Goal: Transaction & Acquisition: Download file/media

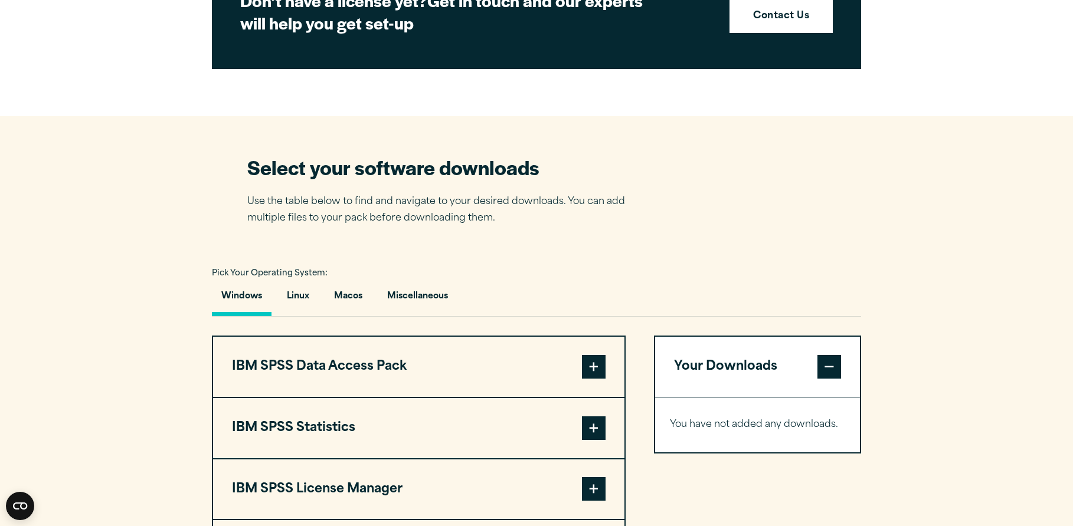
scroll to position [692, 0]
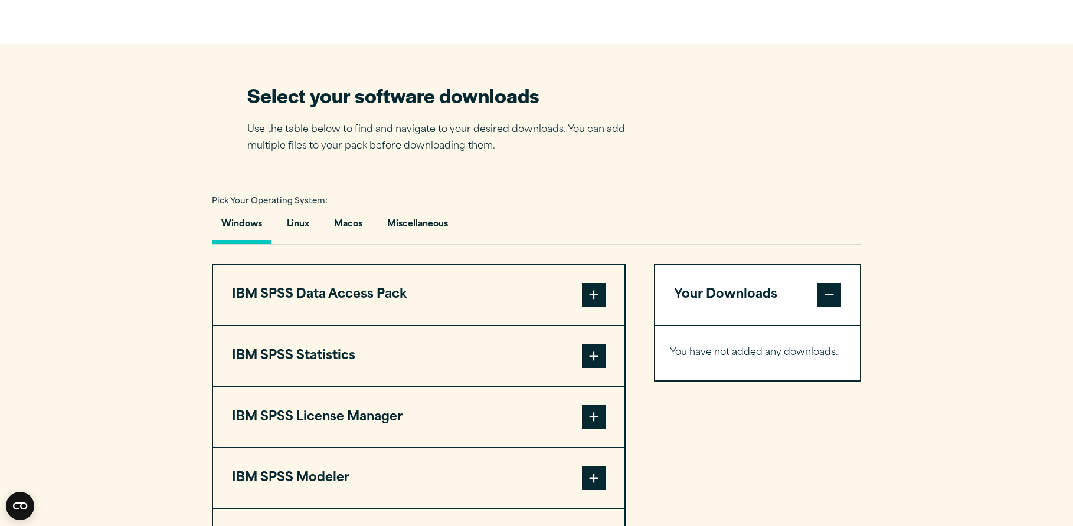
click at [601, 359] on span at bounding box center [594, 357] width 24 height 24
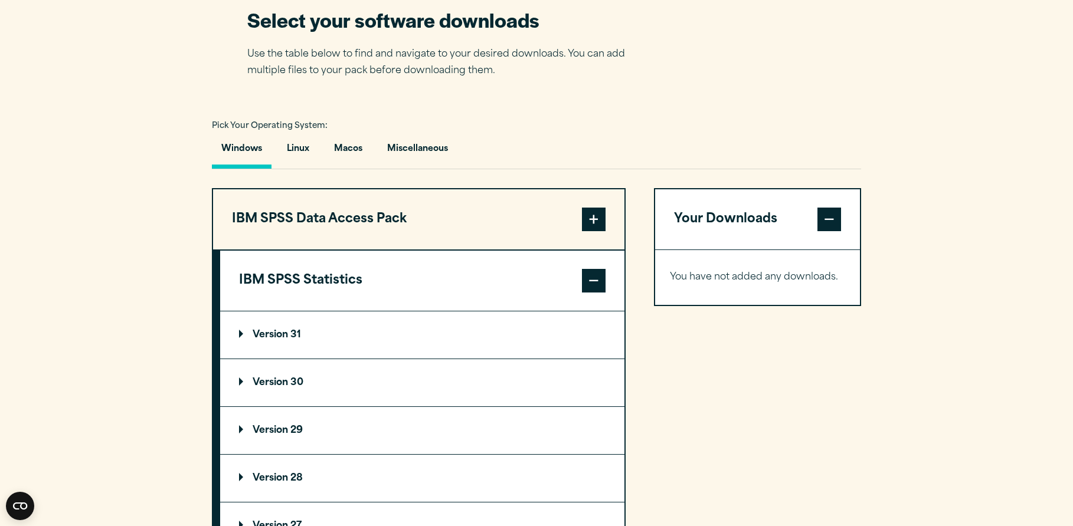
scroll to position [798, 0]
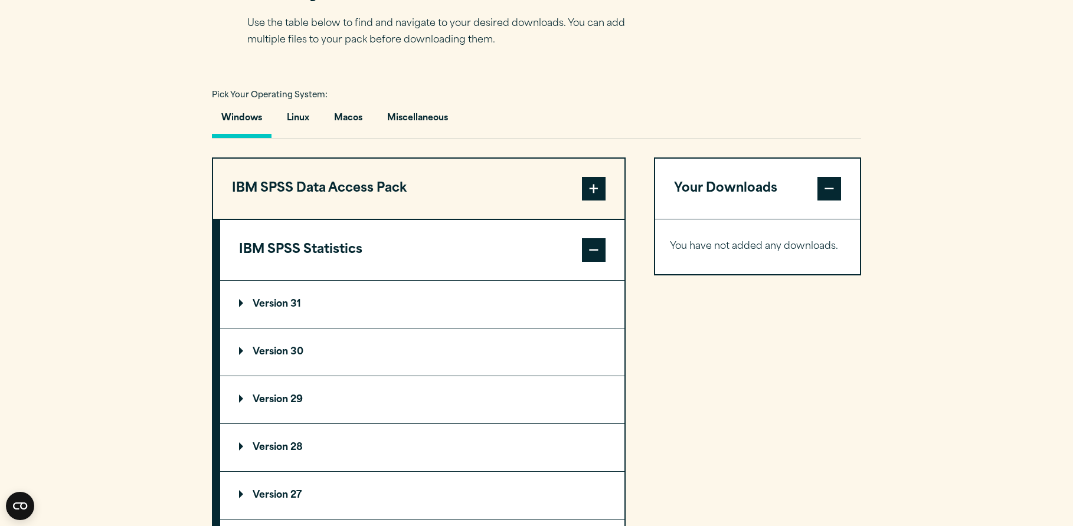
click at [297, 351] on p "Version 30" at bounding box center [271, 352] width 64 height 9
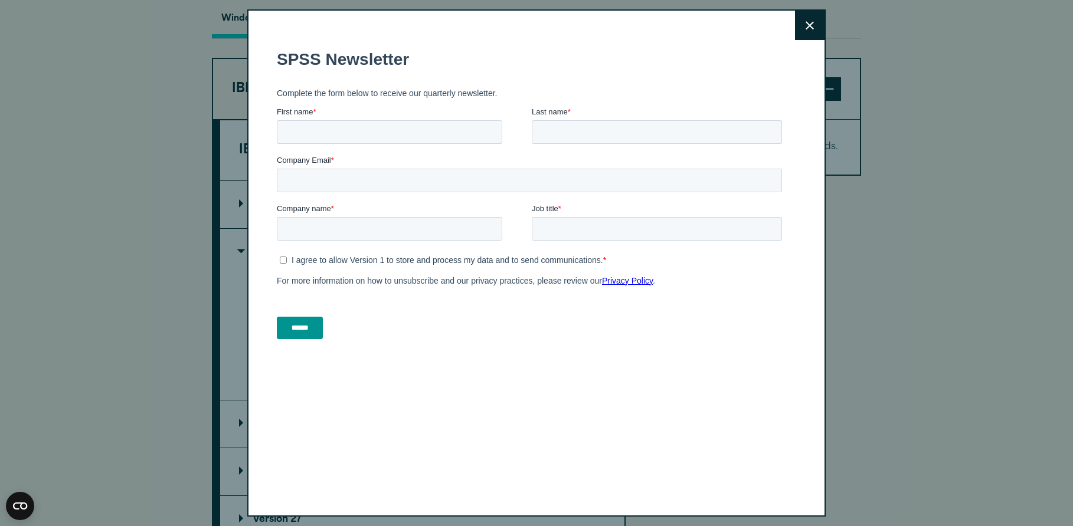
scroll to position [2, 0]
click at [806, 22] on icon at bounding box center [810, 23] width 8 height 9
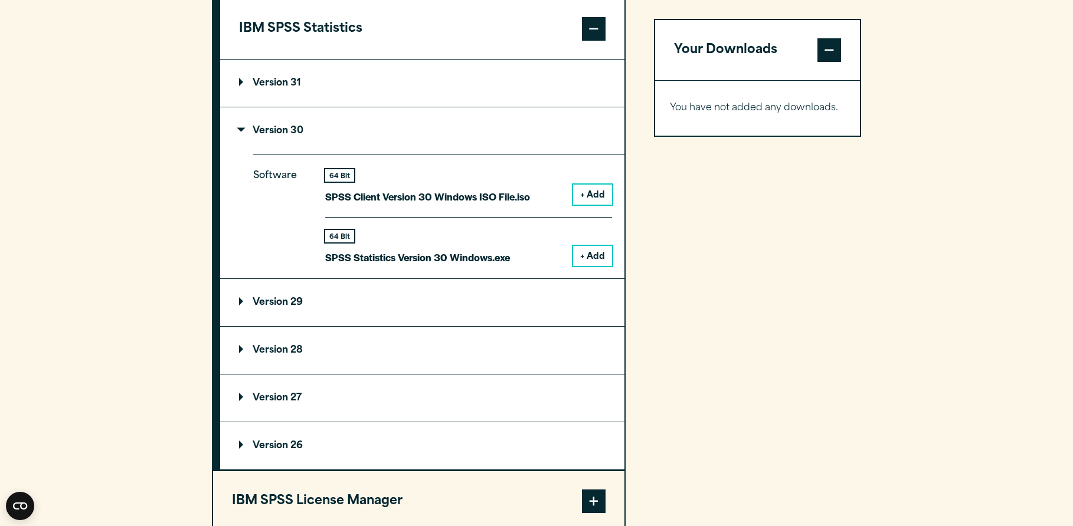
scroll to position [1010, 0]
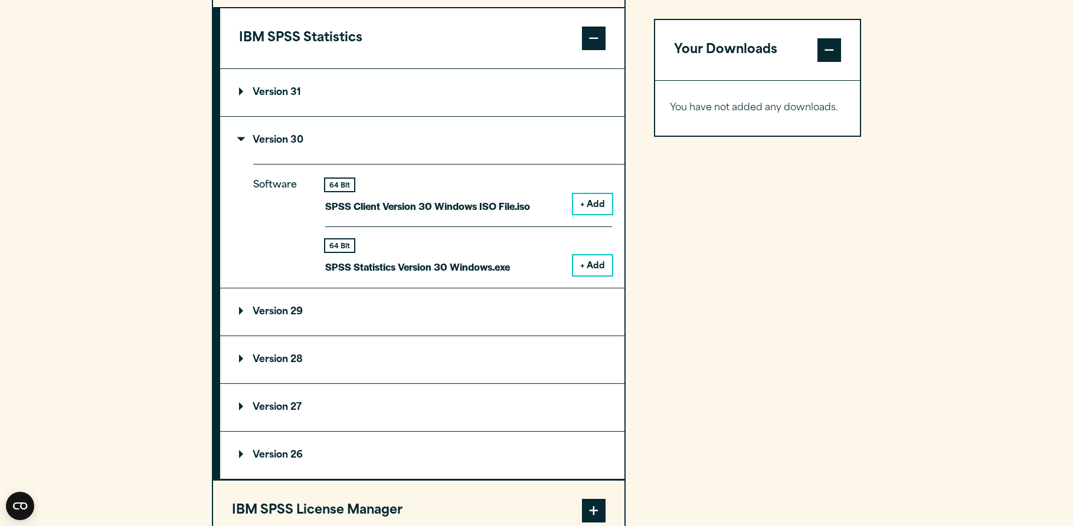
click at [244, 90] on p "Version 31" at bounding box center [270, 92] width 62 height 9
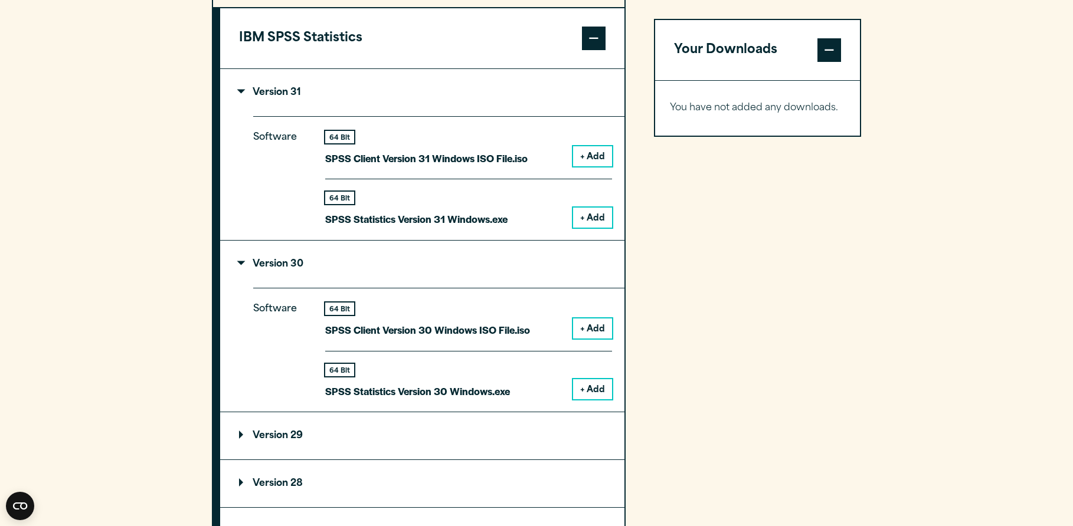
click at [244, 90] on p "Version 31" at bounding box center [270, 92] width 62 height 9
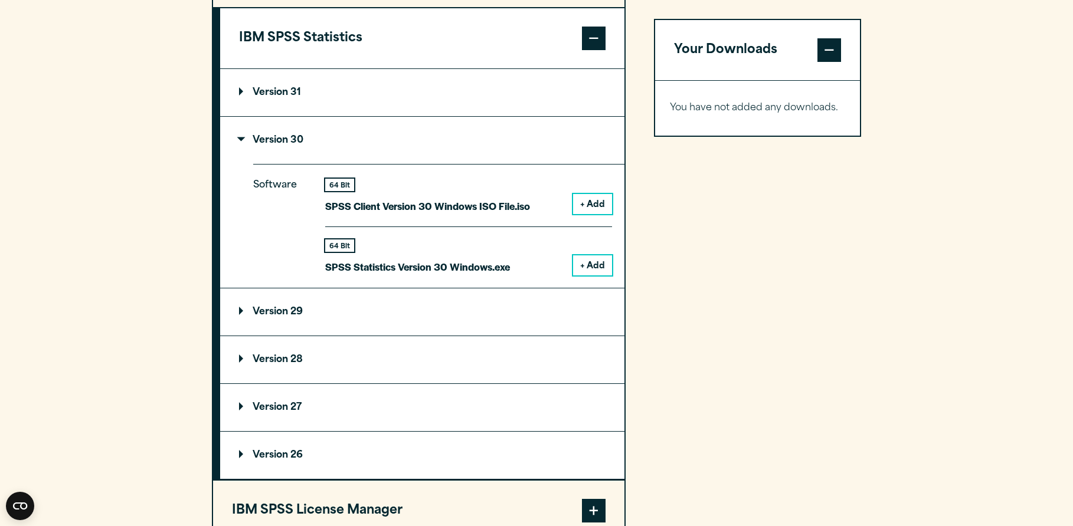
click at [243, 310] on p "Version 29" at bounding box center [271, 311] width 64 height 9
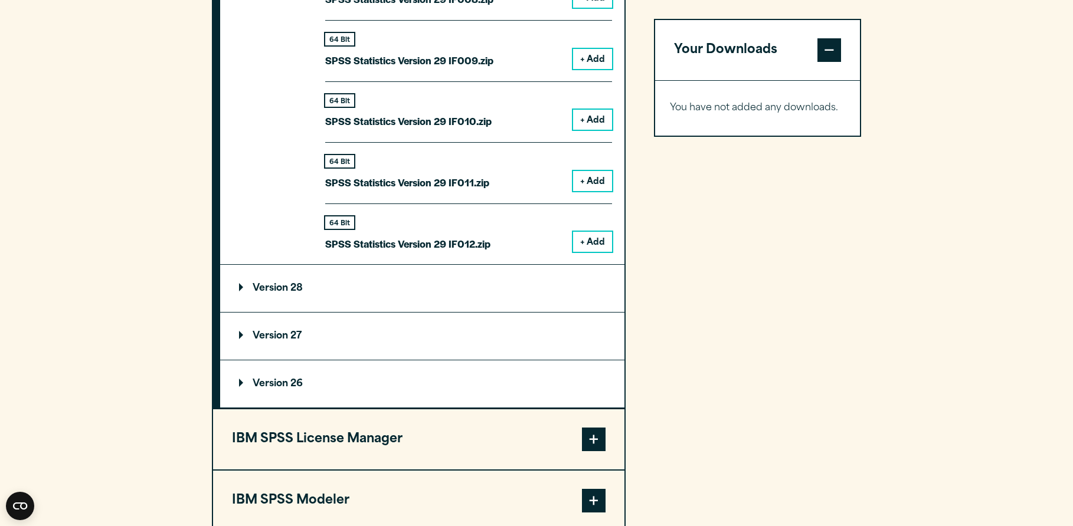
scroll to position [1985, 0]
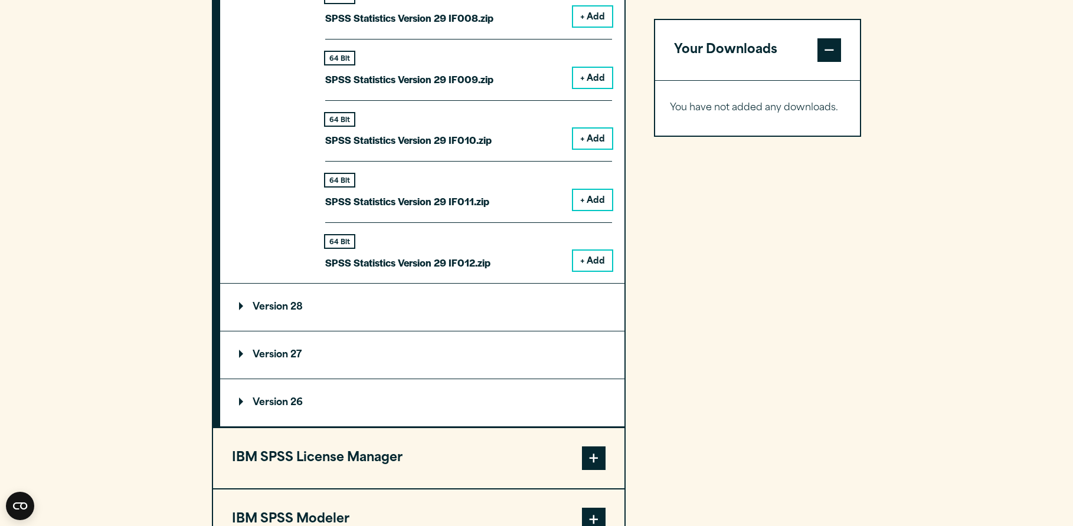
click at [590, 449] on span at bounding box center [594, 459] width 24 height 24
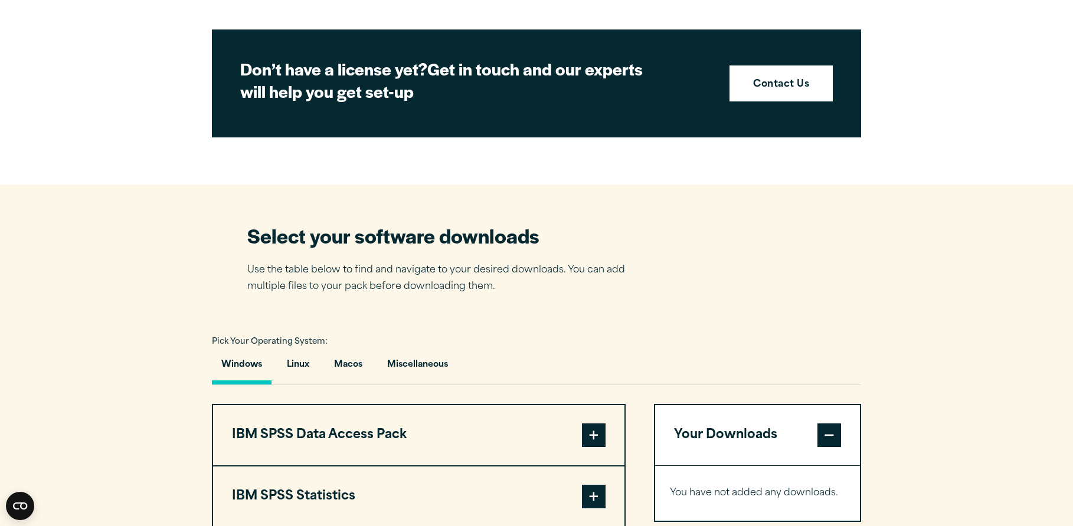
scroll to position [552, 0]
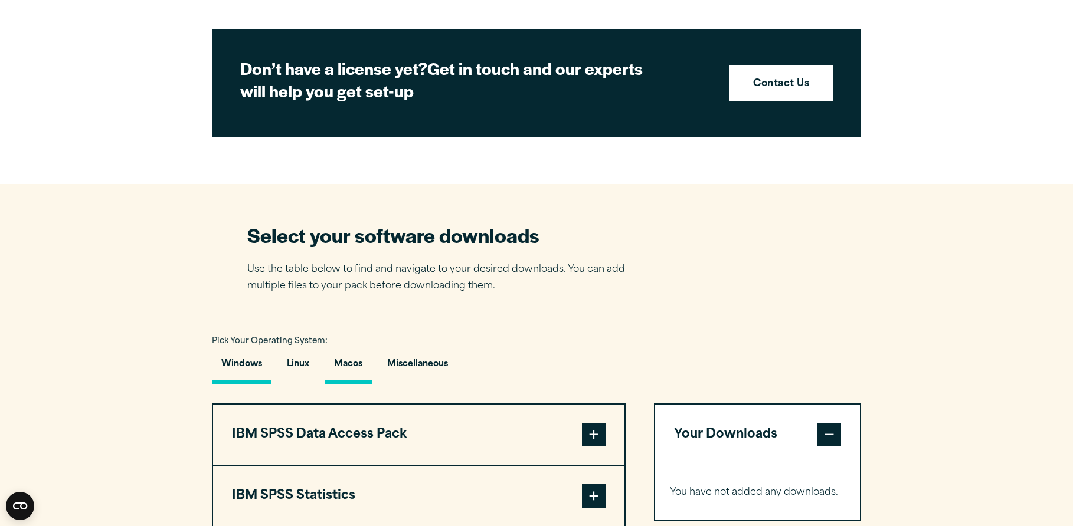
click at [358, 361] on button "Macos" at bounding box center [348, 368] width 47 height 34
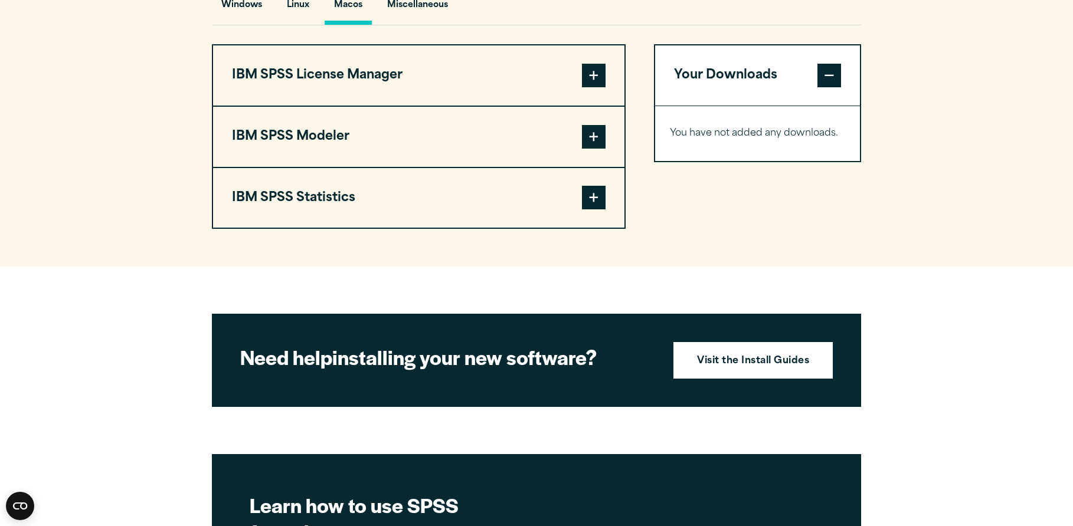
scroll to position [878, 0]
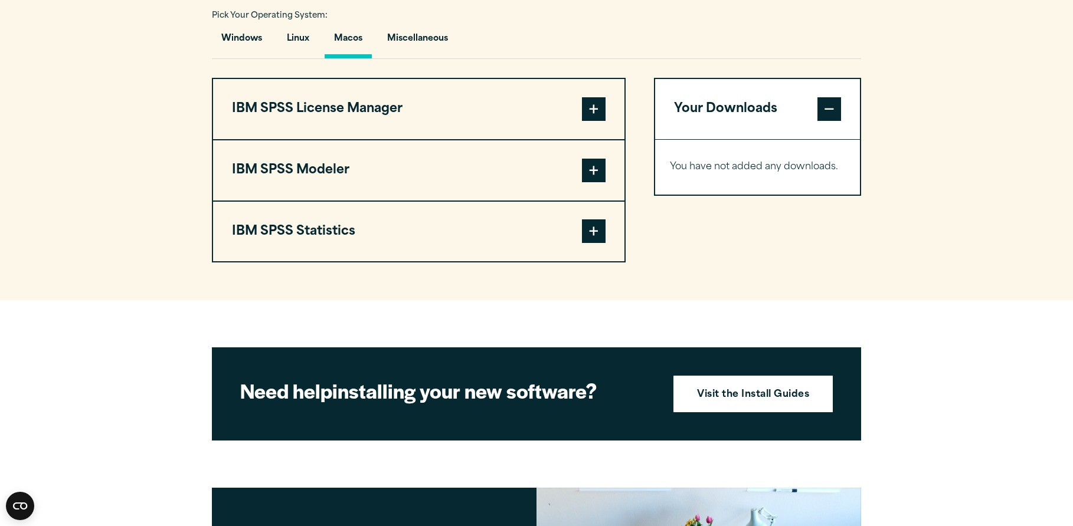
click at [595, 235] on span at bounding box center [594, 232] width 24 height 24
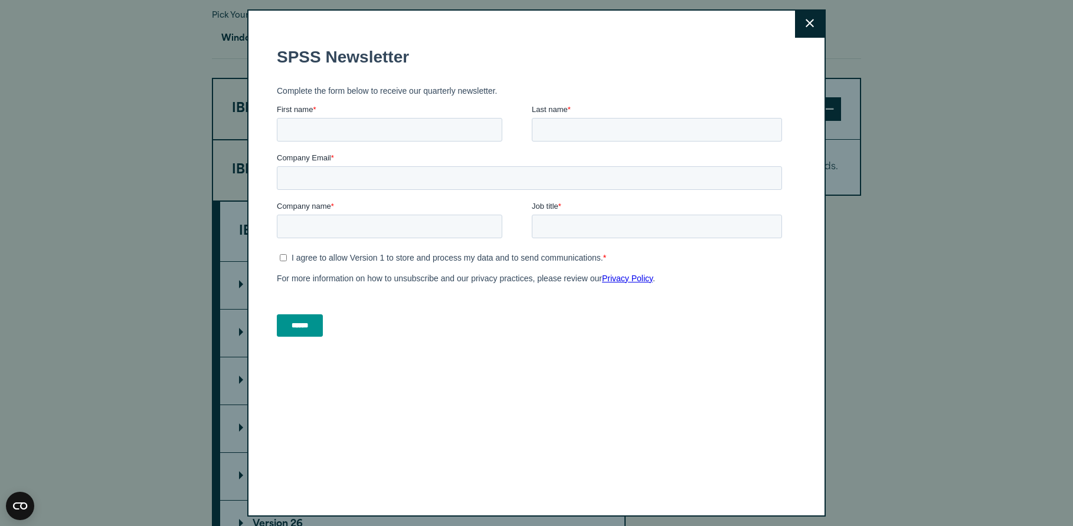
click at [806, 24] on icon at bounding box center [810, 23] width 8 height 9
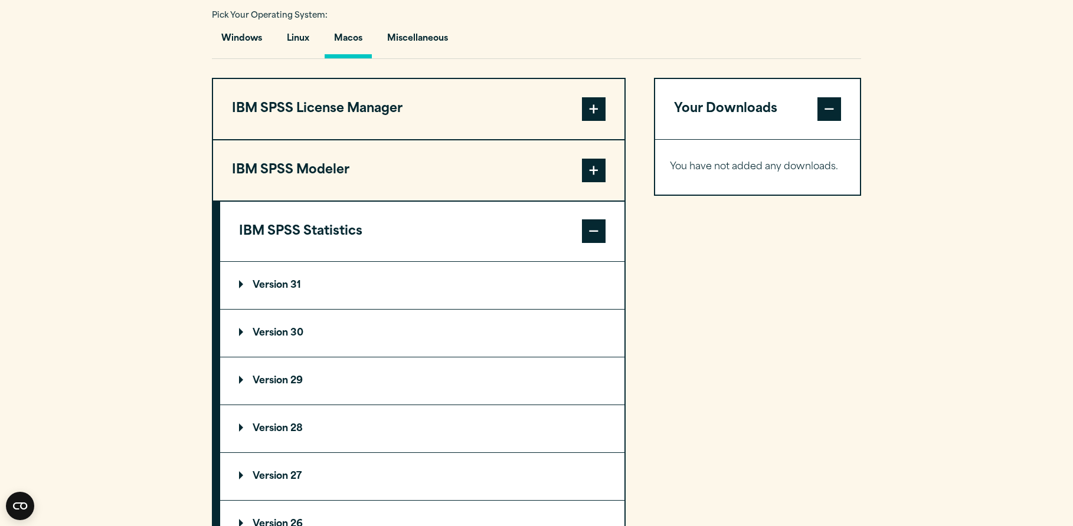
click at [284, 334] on p "Version 30" at bounding box center [271, 333] width 64 height 9
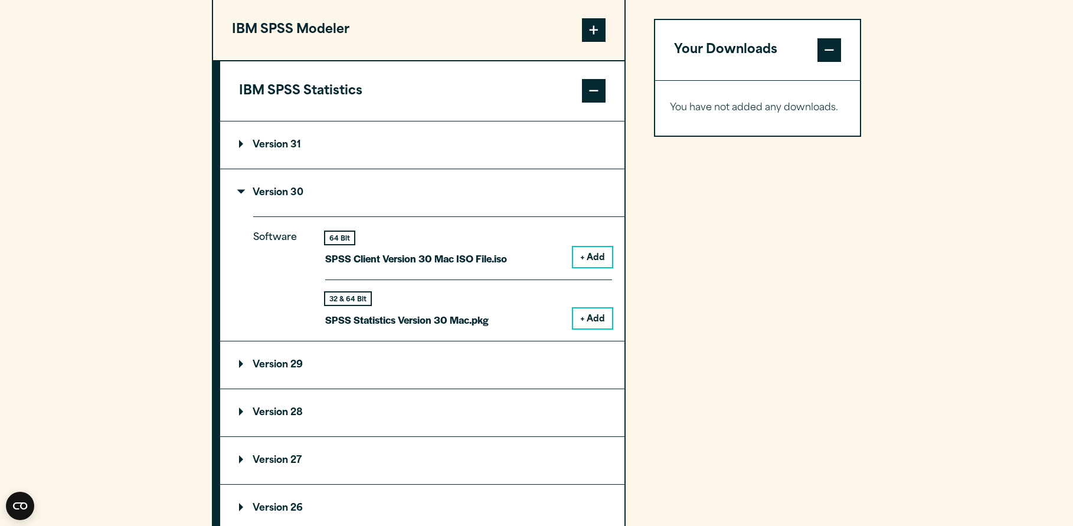
scroll to position [1020, 0]
click at [593, 253] on button "+ Add" at bounding box center [592, 256] width 39 height 20
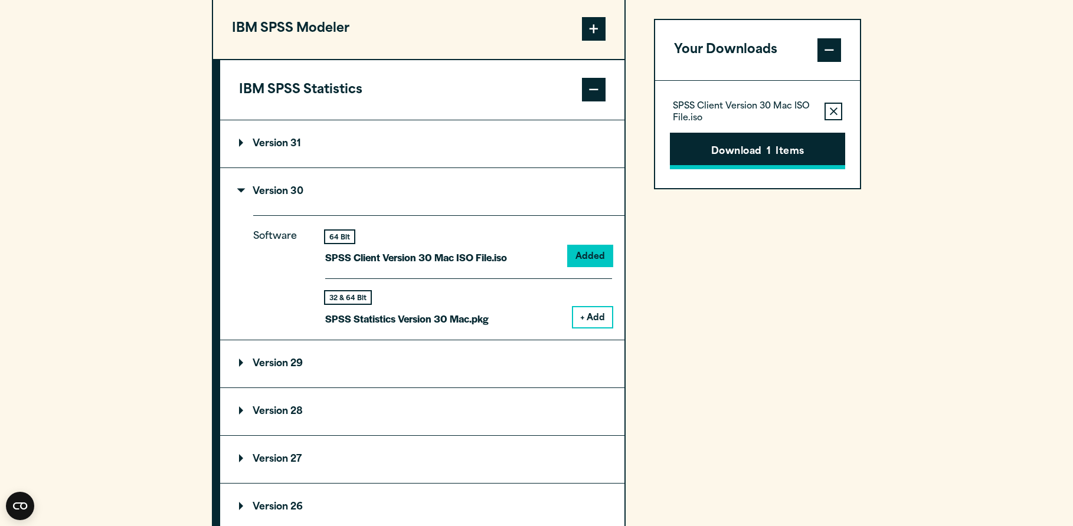
click at [751, 156] on button "Download 1 Items" at bounding box center [757, 151] width 175 height 37
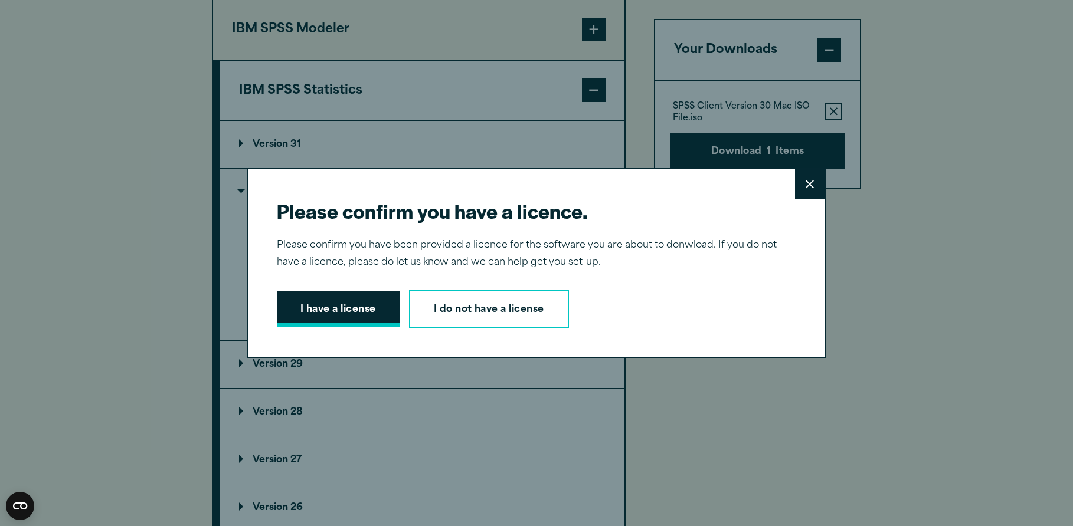
click at [341, 309] on button "I have a license" at bounding box center [338, 309] width 123 height 37
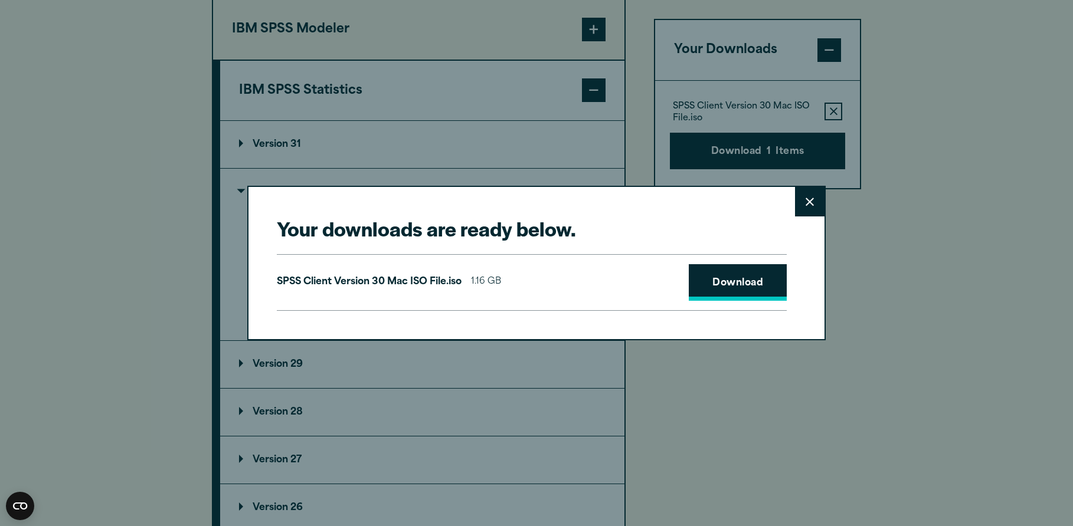
click at [737, 281] on link "Download" at bounding box center [738, 282] width 98 height 37
click at [812, 202] on icon at bounding box center [810, 202] width 8 height 9
